Goal: Transaction & Acquisition: Subscribe to service/newsletter

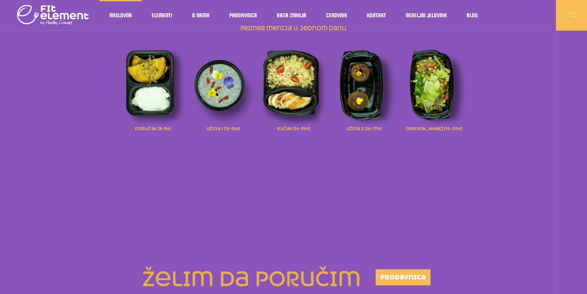
drag, startPoint x: 316, startPoint y: 206, endPoint x: 235, endPoint y: 84, distance: 145.7
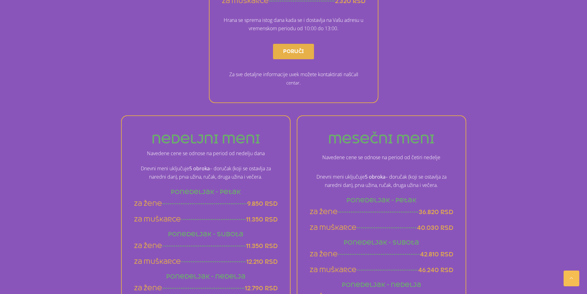
scroll to position [277, 0]
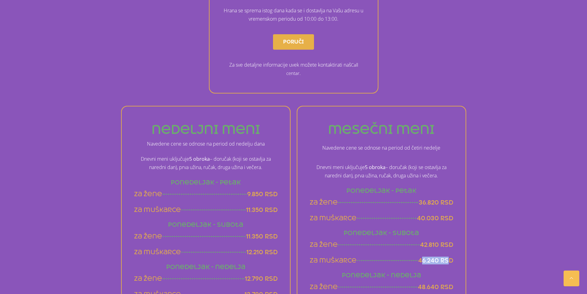
drag, startPoint x: 423, startPoint y: 262, endPoint x: 449, endPoint y: 263, distance: 26.5
click at [449, 263] on span "46.240 rsd" at bounding box center [435, 260] width 35 height 8
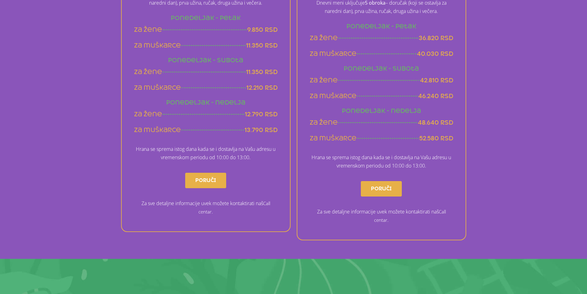
scroll to position [0, 0]
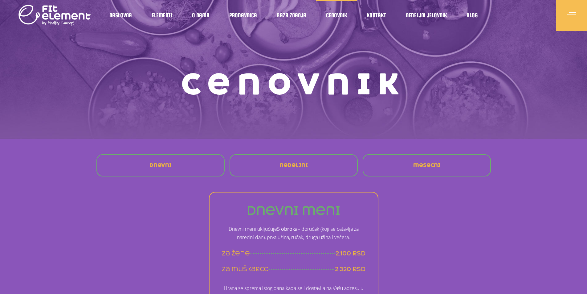
drag, startPoint x: 335, startPoint y: 250, endPoint x: 295, endPoint y: 128, distance: 128.0
click at [416, 168] on span "mesecni" at bounding box center [426, 165] width 27 height 5
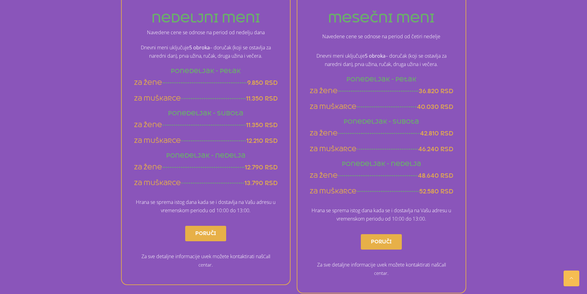
scroll to position [396, 0]
